Goal: Task Accomplishment & Management: Complete application form

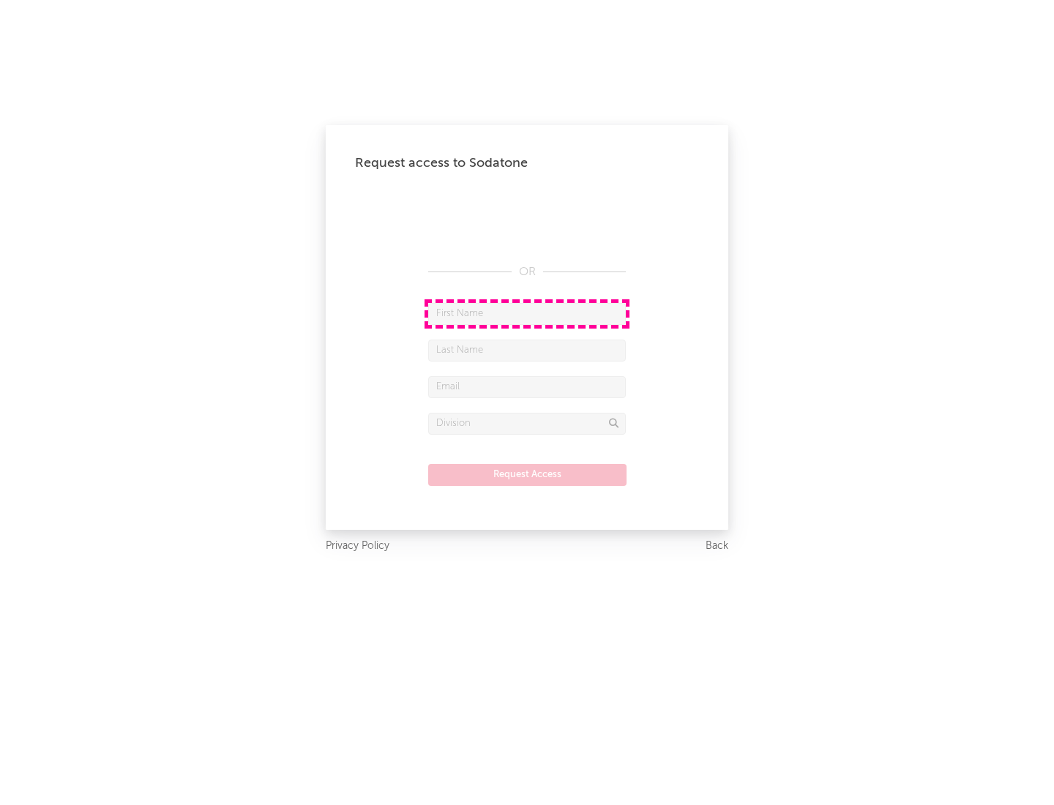
click at [527, 313] on input "text" at bounding box center [527, 314] width 198 height 22
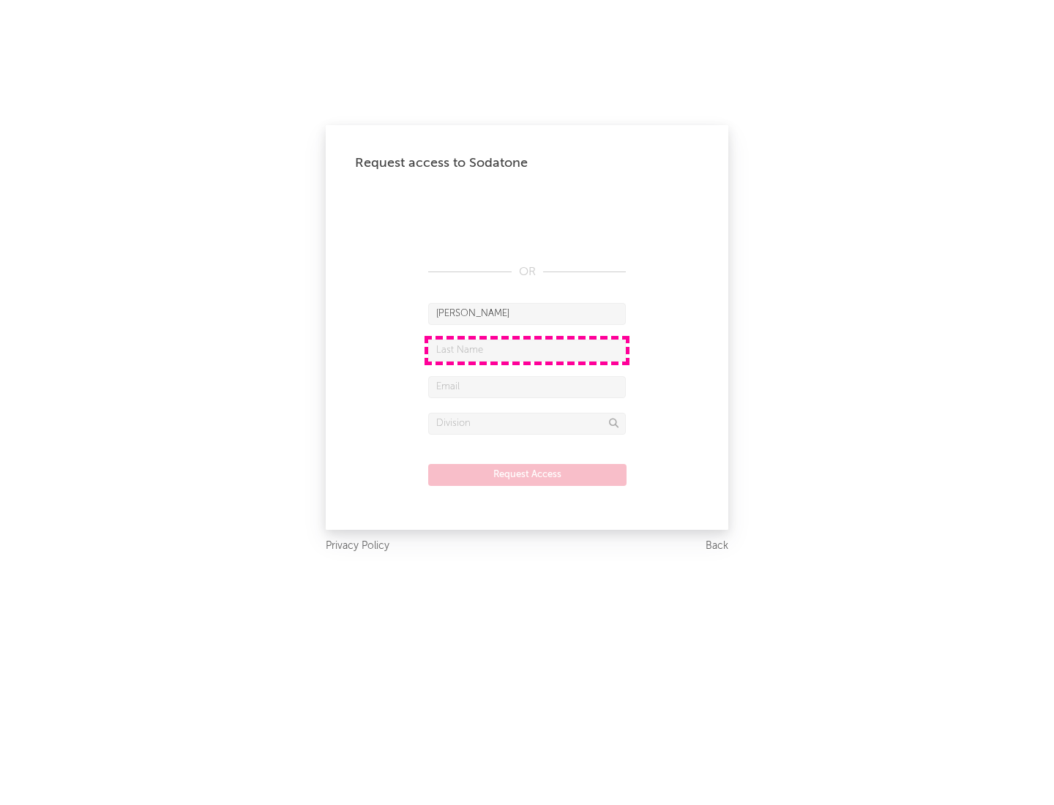
type input "[PERSON_NAME]"
click at [527, 350] on input "text" at bounding box center [527, 351] width 198 height 22
type input "[PERSON_NAME]"
click at [527, 386] on input "text" at bounding box center [527, 387] width 198 height 22
type input "[EMAIL_ADDRESS][DOMAIN_NAME]"
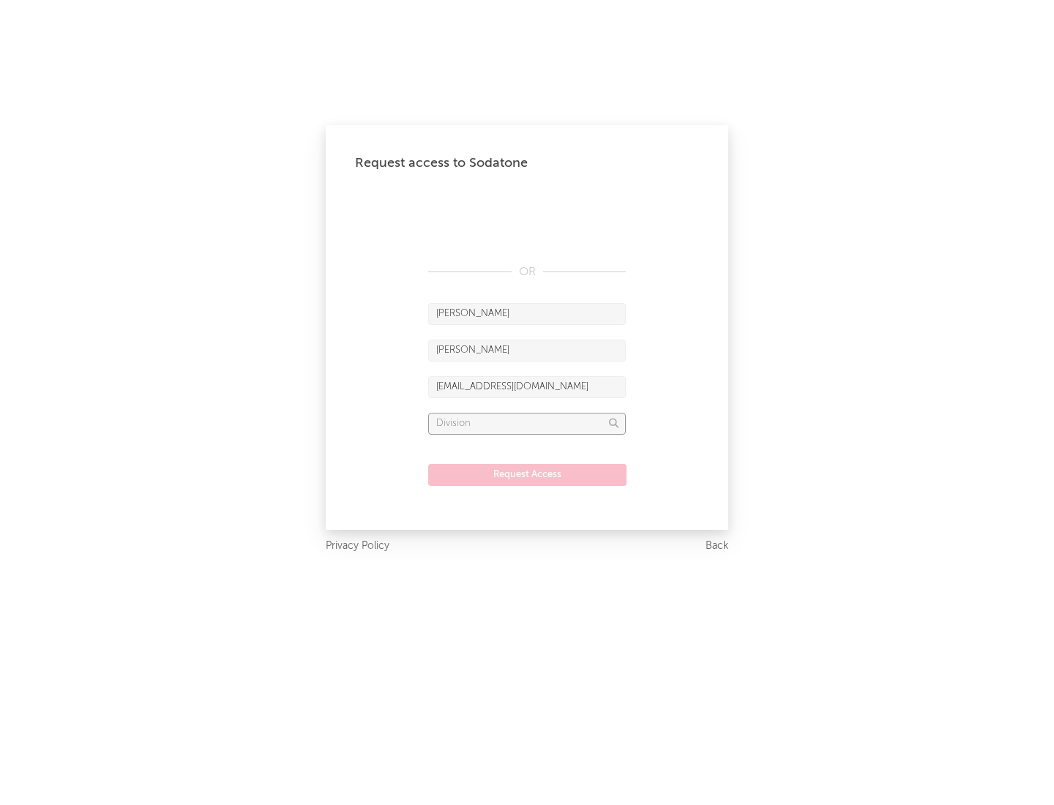
click at [527, 423] on input "text" at bounding box center [527, 424] width 198 height 22
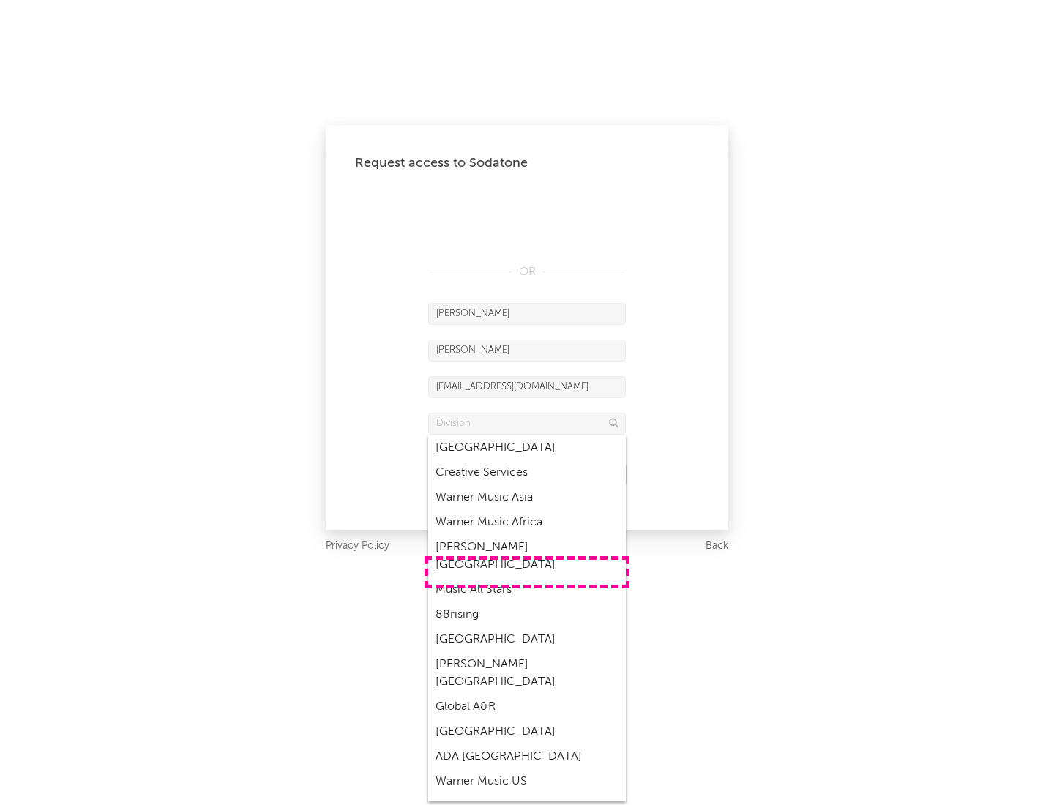
click at [527, 577] on div "Music All Stars" at bounding box center [527, 589] width 198 height 25
type input "Music All Stars"
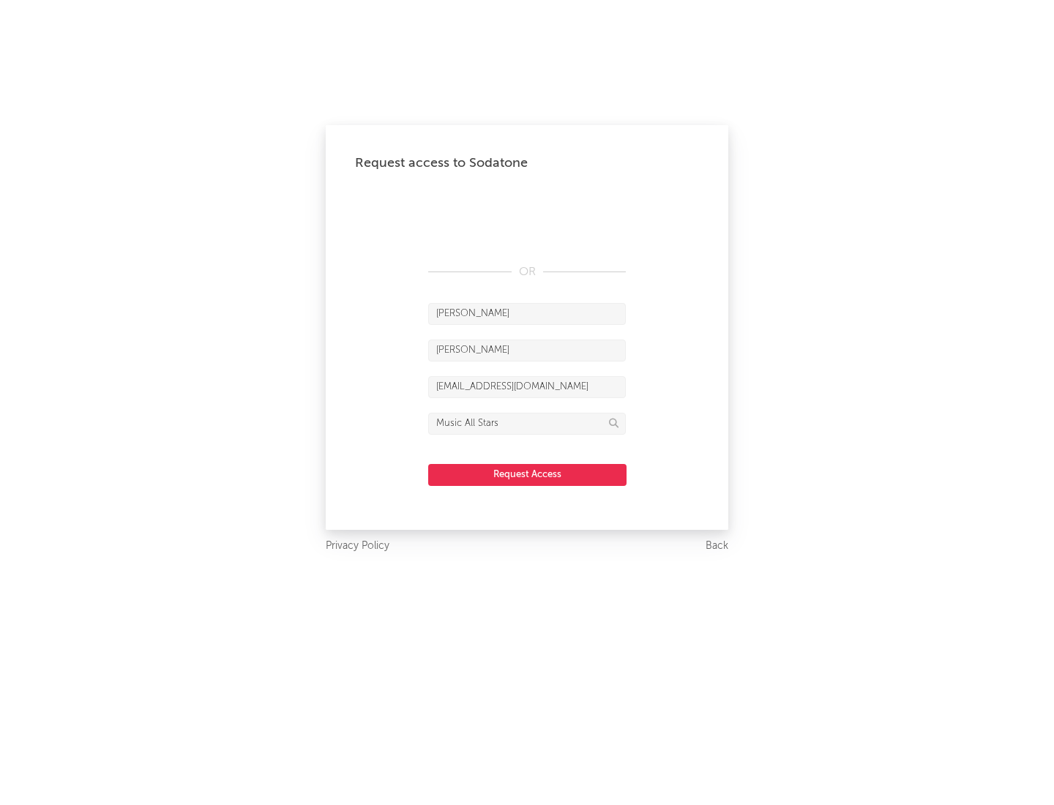
click at [527, 474] on button "Request Access" at bounding box center [527, 475] width 198 height 22
